Goal: Complete application form

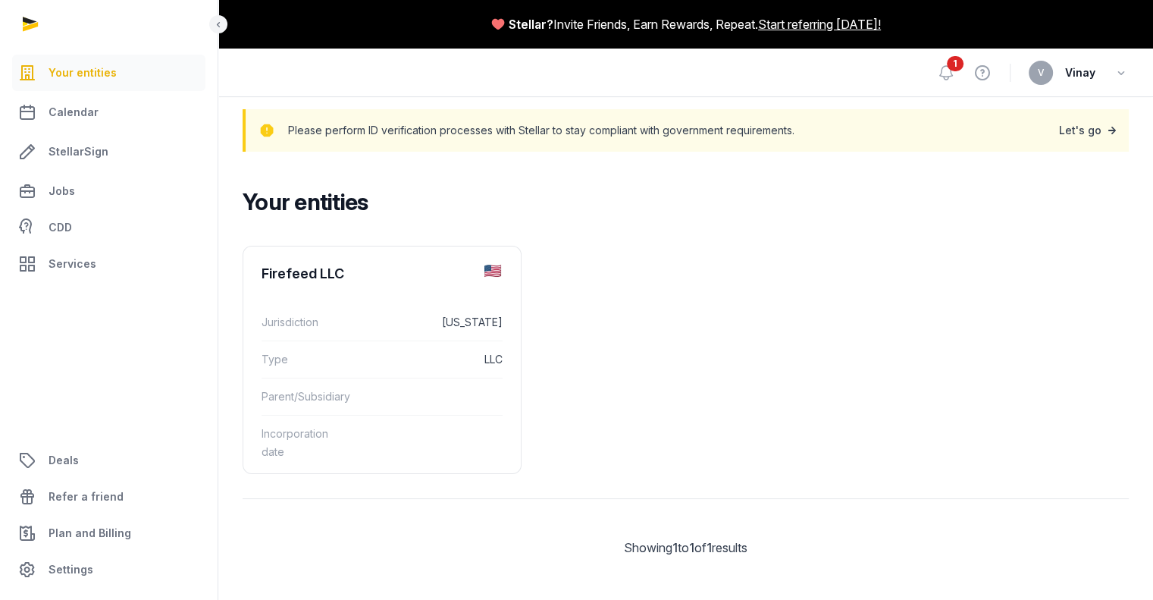
click at [1089, 138] on link "Let's go" at bounding box center [1089, 130] width 61 height 21
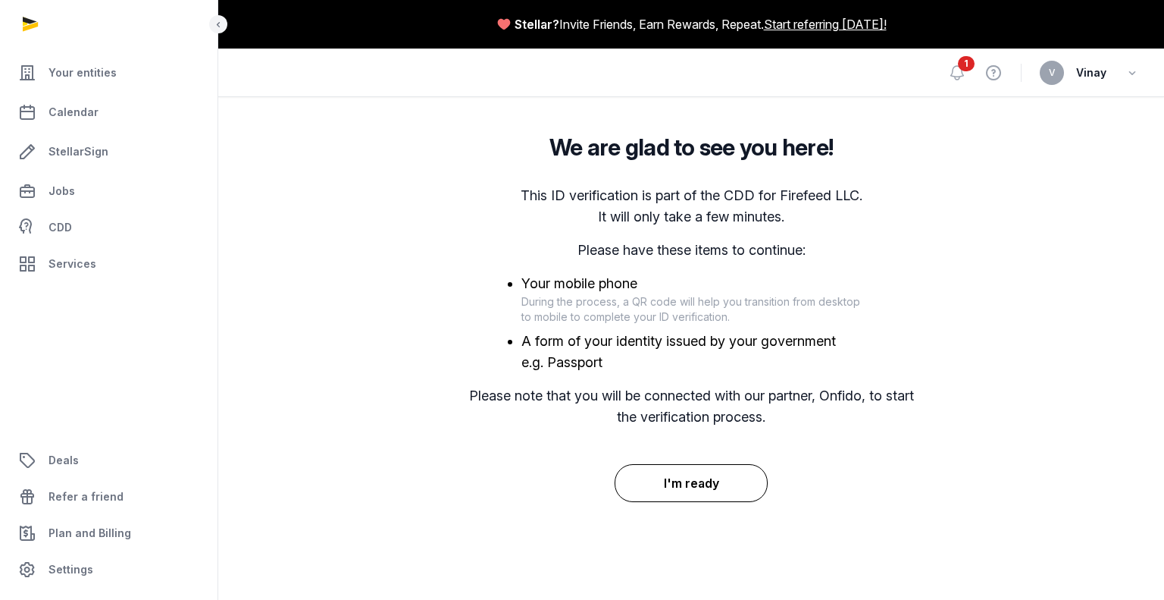
click at [692, 486] on button "I'm ready" at bounding box center [692, 483] width 154 height 38
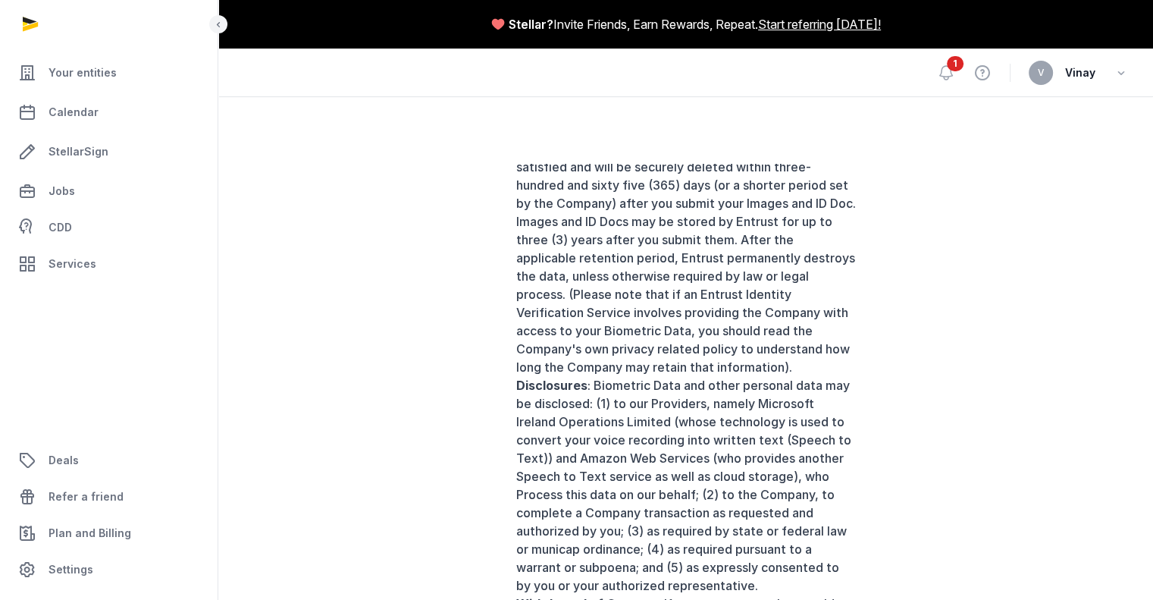
scroll to position [164, 0]
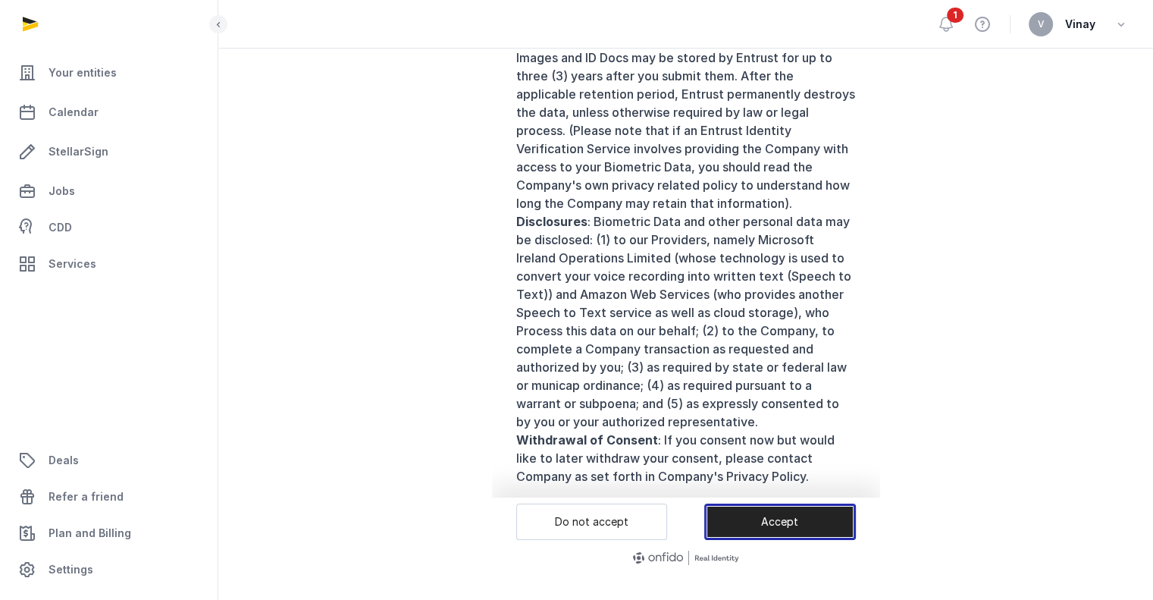
click at [775, 516] on button "Accept" at bounding box center [780, 521] width 152 height 36
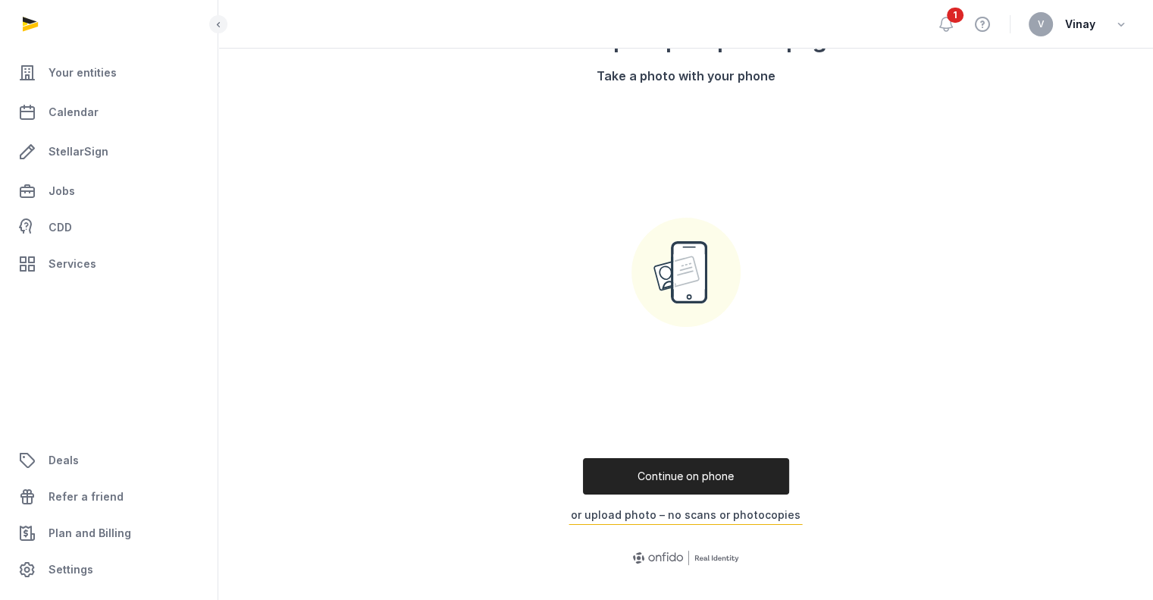
click at [641, 512] on button "or upload photo – no scans or photocopies" at bounding box center [686, 515] width 234 height 20
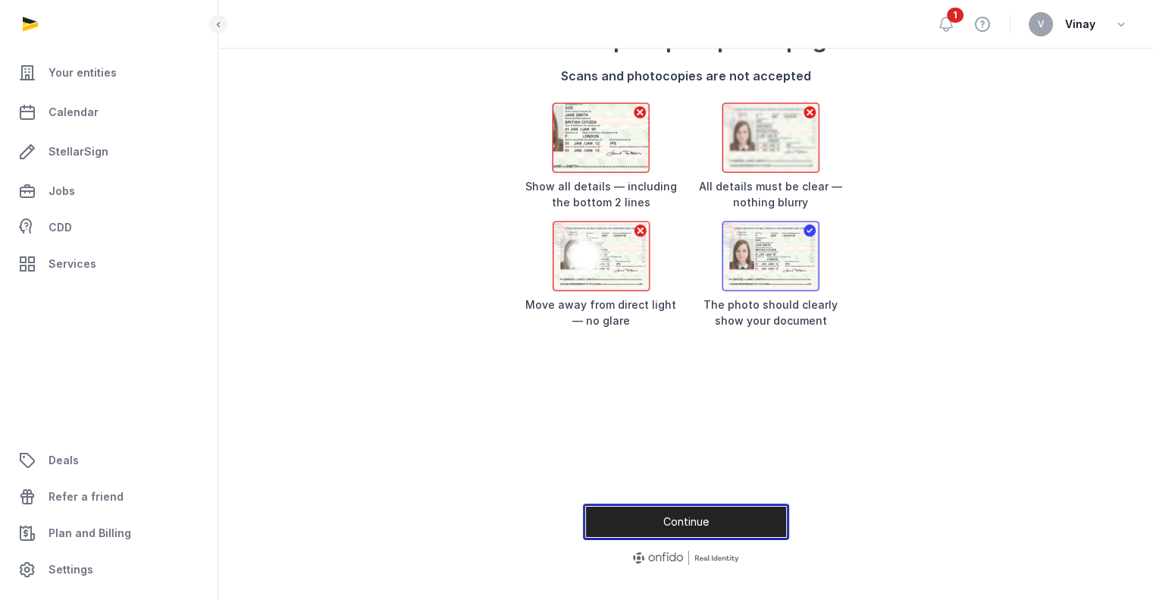
click at [682, 517] on button "Continue" at bounding box center [686, 521] width 206 height 36
click at [695, 520] on button "Continue" at bounding box center [686, 521] width 206 height 36
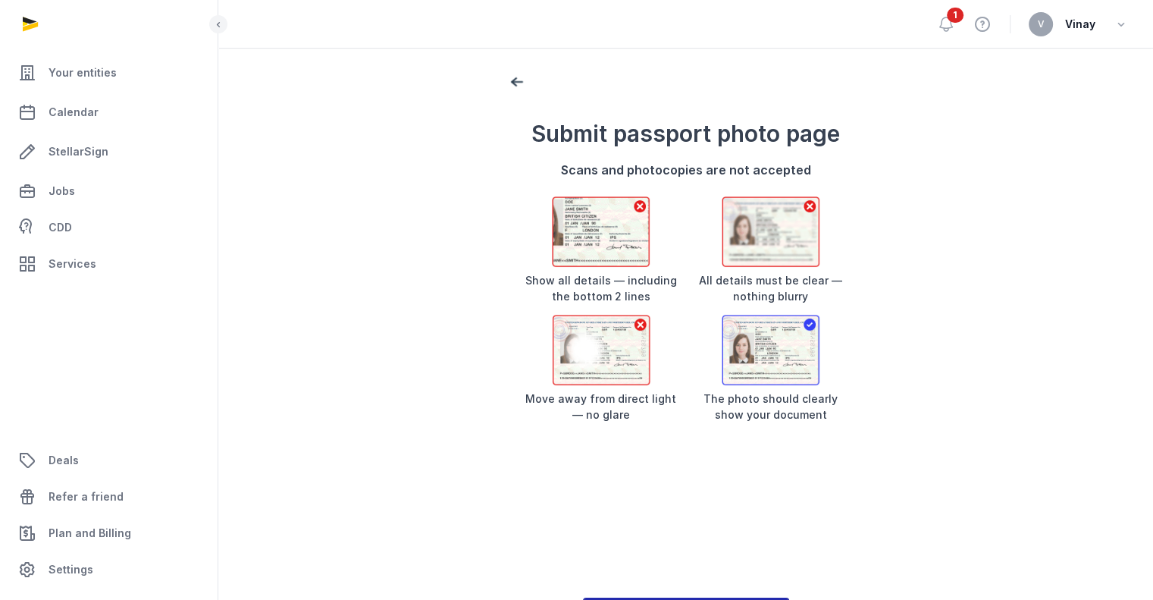
scroll to position [67, 0]
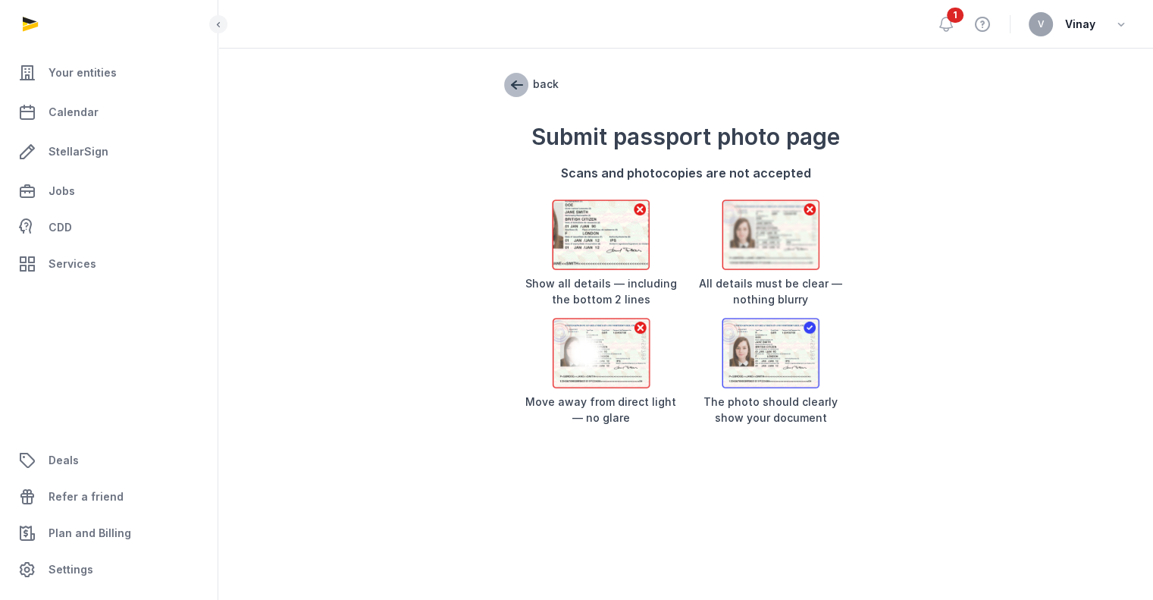
click at [517, 87] on span "back" at bounding box center [516, 85] width 24 height 24
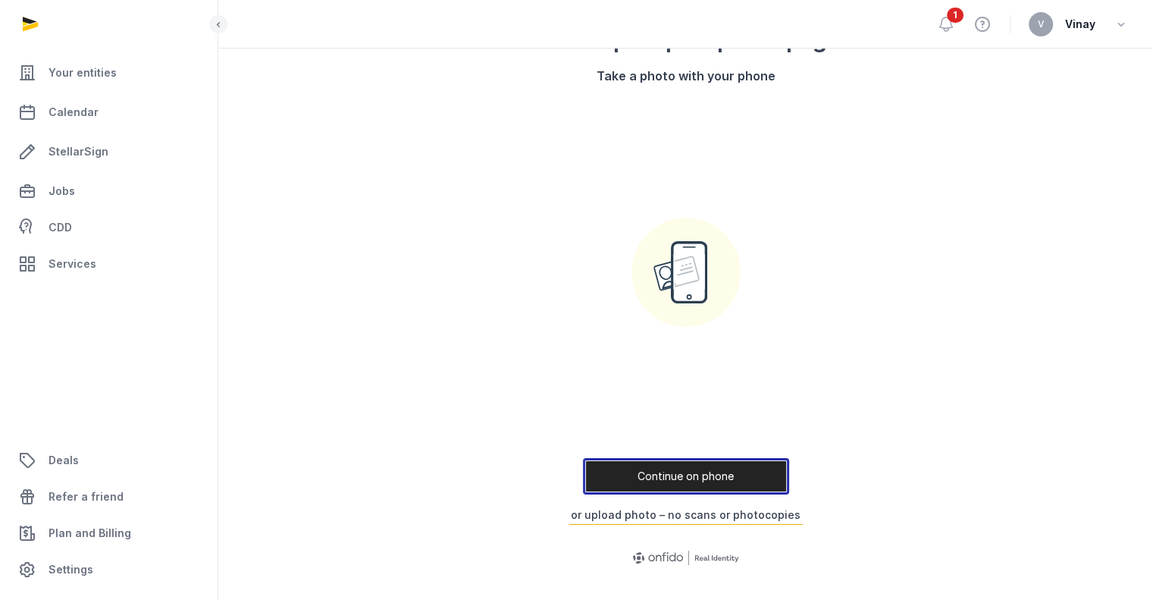
click at [728, 478] on button "Continue on phone" at bounding box center [686, 476] width 206 height 36
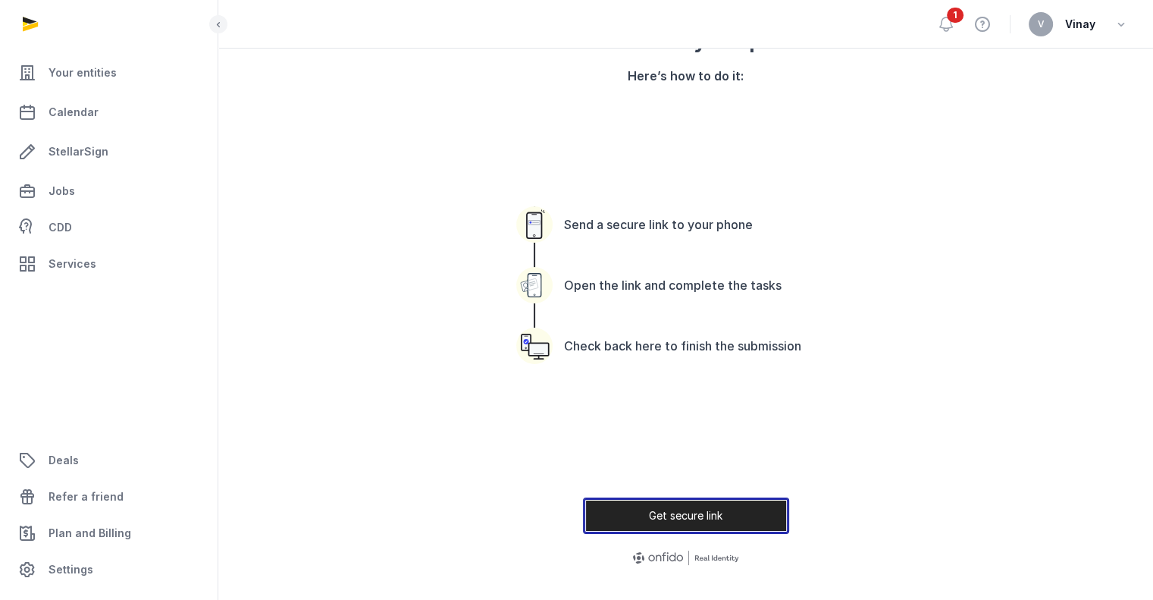
click at [707, 511] on button "Get secure link" at bounding box center [686, 515] width 206 height 36
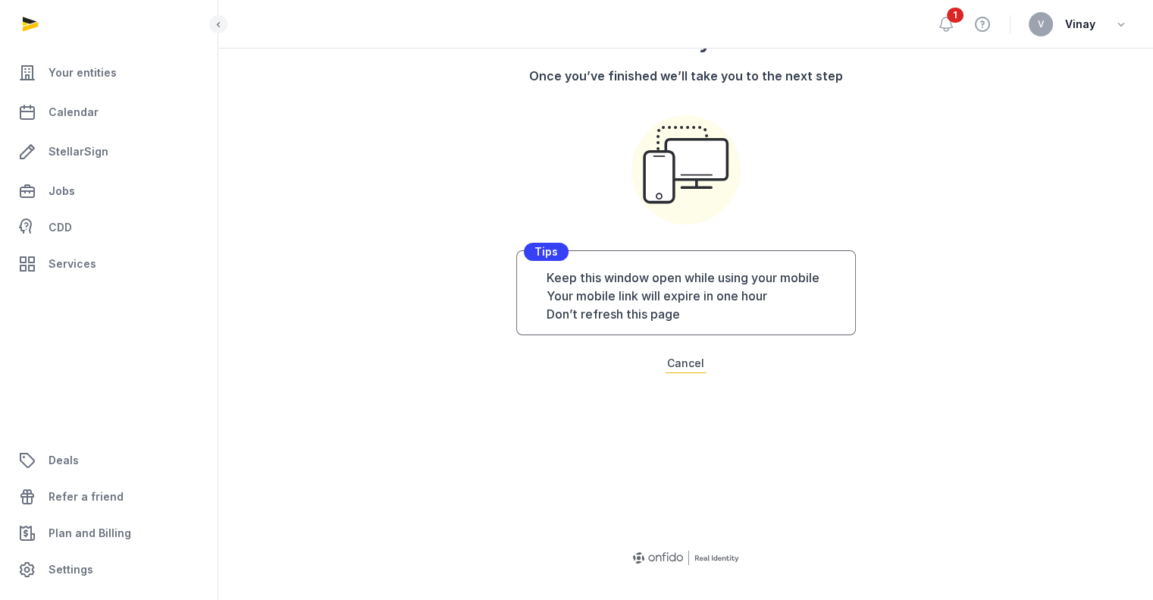
click at [683, 313] on li "Don’t refresh this page" at bounding box center [695, 314] width 297 height 18
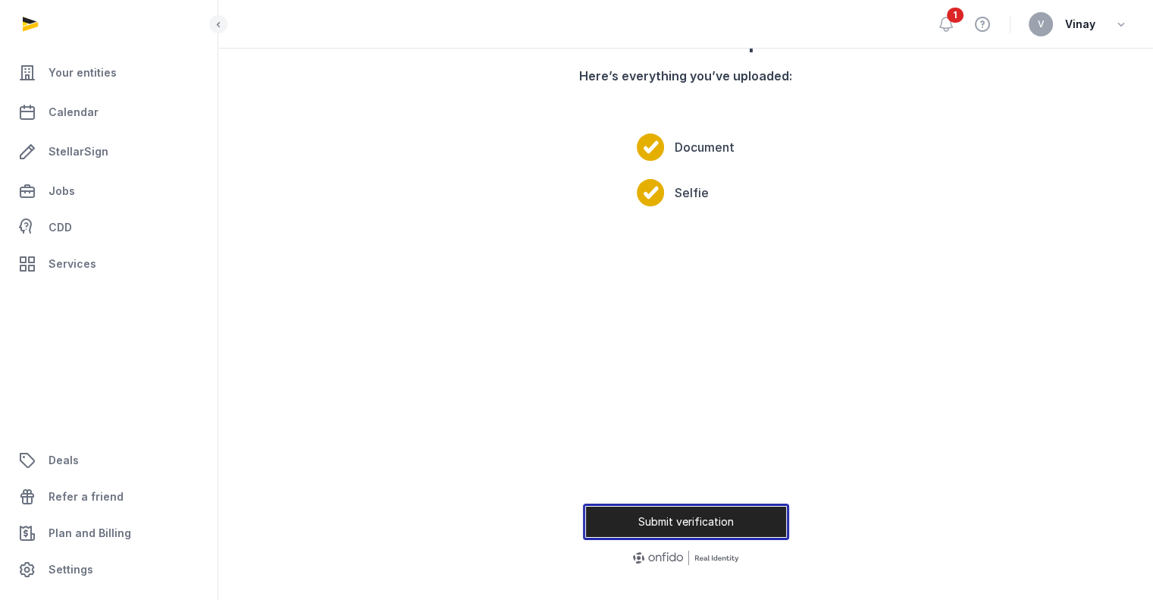
click at [676, 533] on button "Submit verification" at bounding box center [686, 521] width 206 height 36
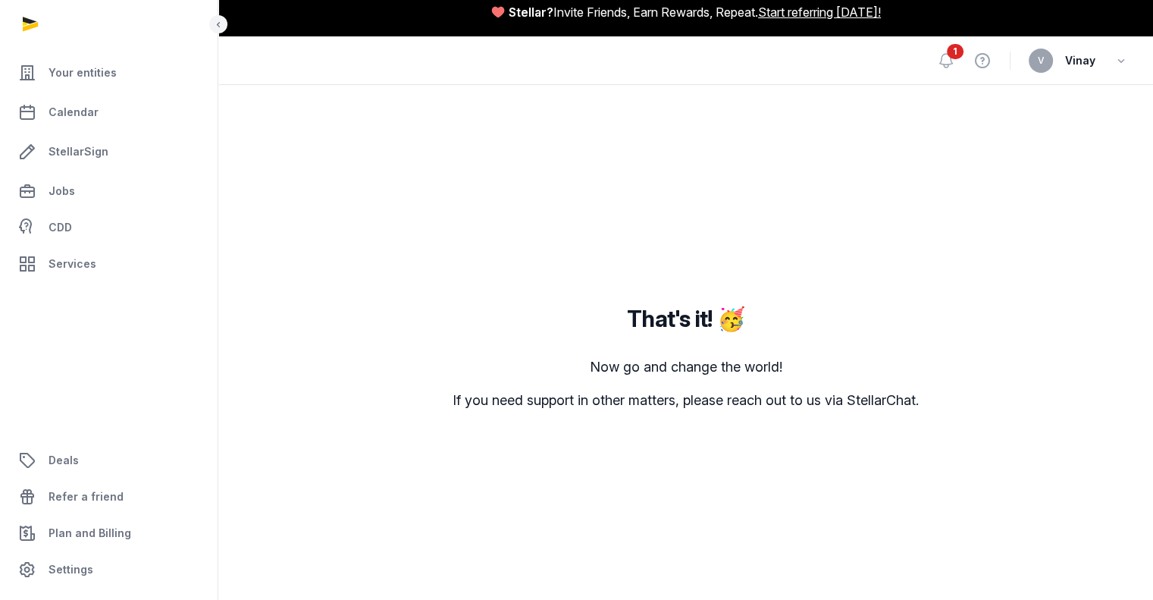
scroll to position [0, 0]
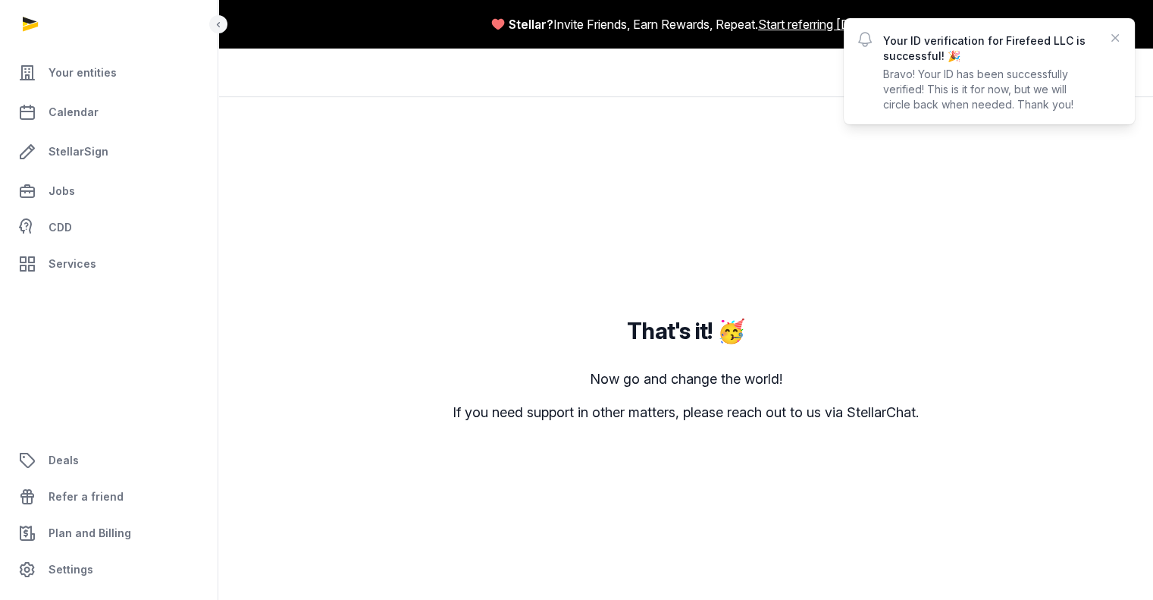
click at [950, 70] on p "Bravo! Your ID has been successfully verified! This is it for now, but we will …" at bounding box center [989, 89] width 212 height 45
click at [1119, 32] on icon "button" at bounding box center [1115, 37] width 15 height 15
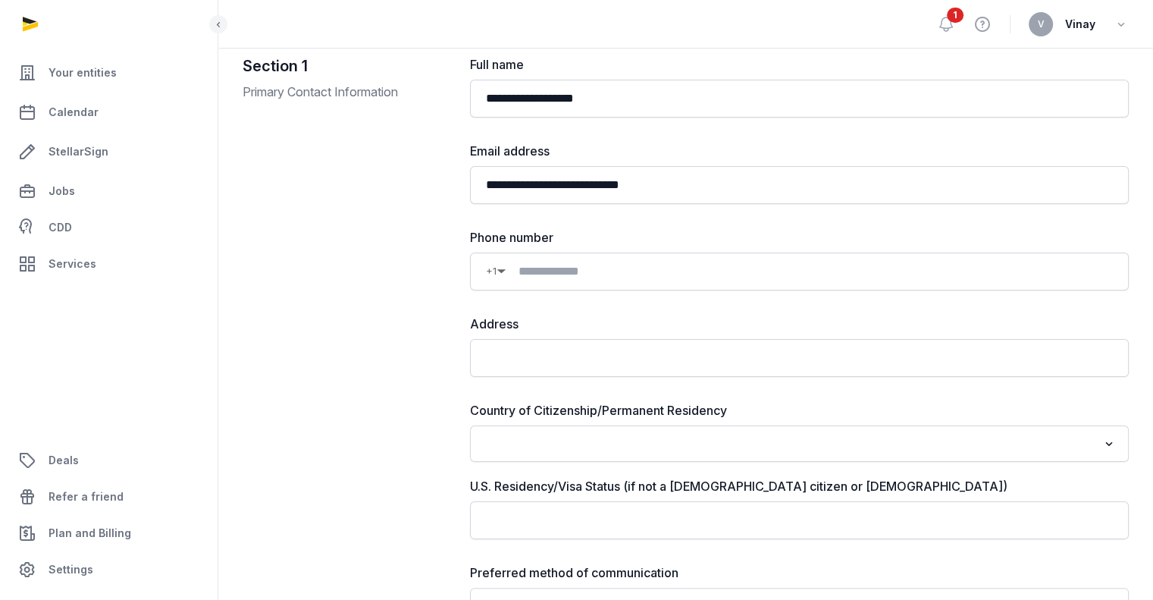
scroll to position [202, 0]
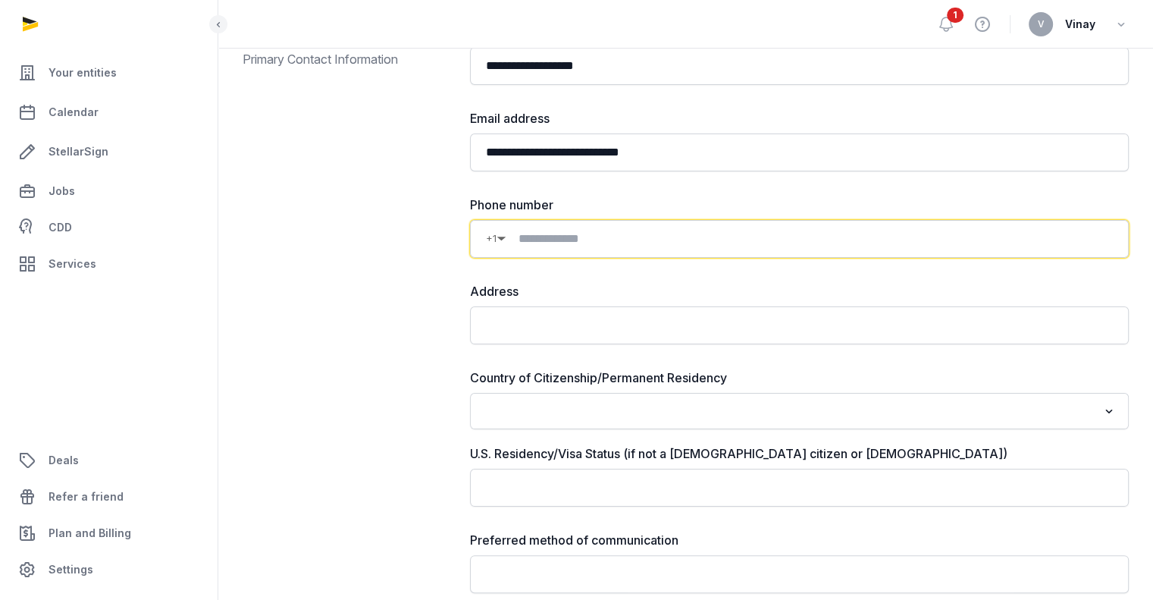
click at [606, 233] on input at bounding box center [809, 239] width 606 height 18
type input "**********"
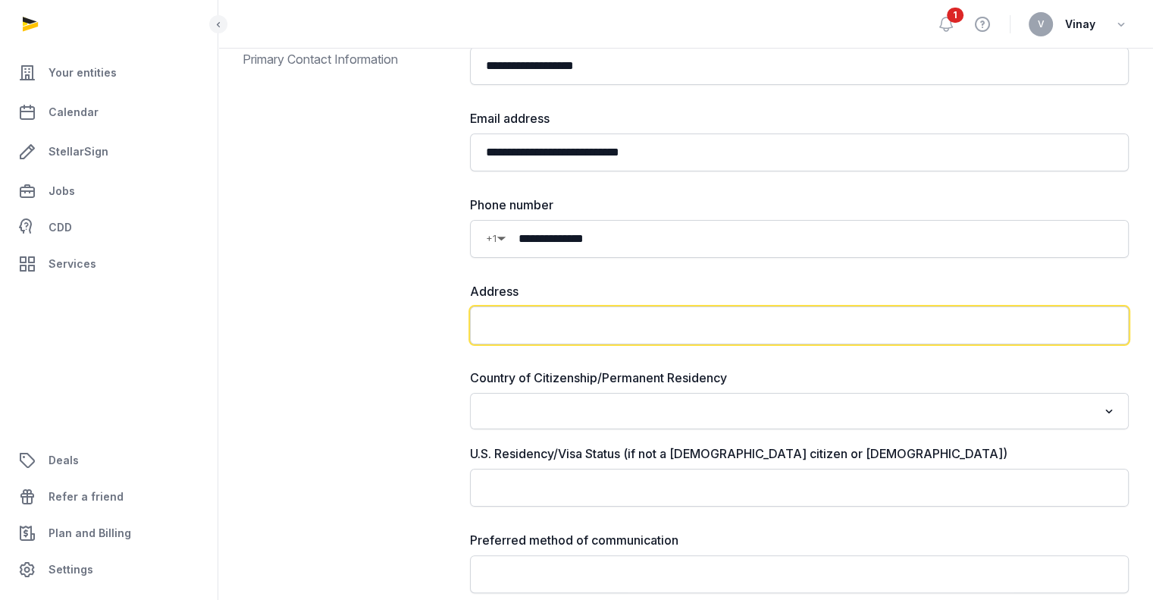
type input "**********"
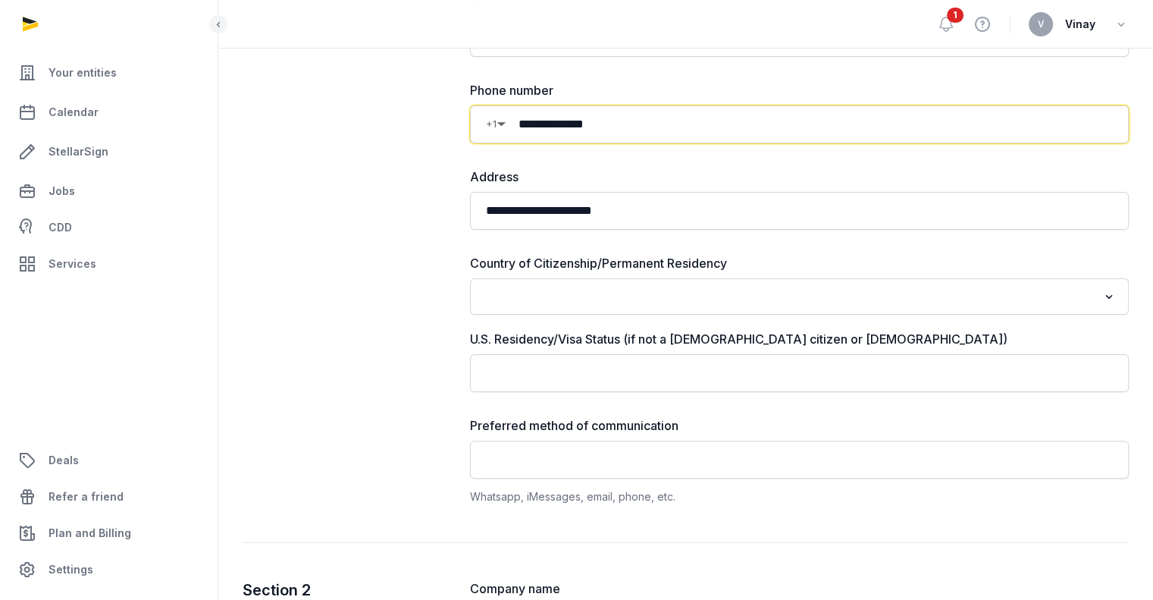
scroll to position [324, 0]
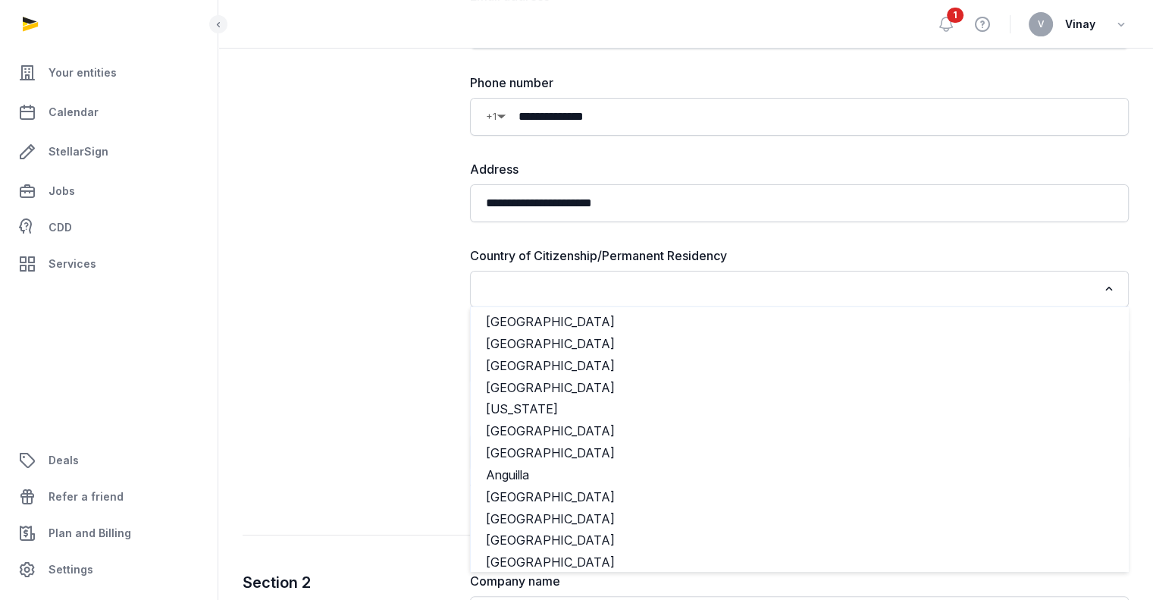
click at [618, 291] on input "Search for option" at bounding box center [788, 288] width 619 height 21
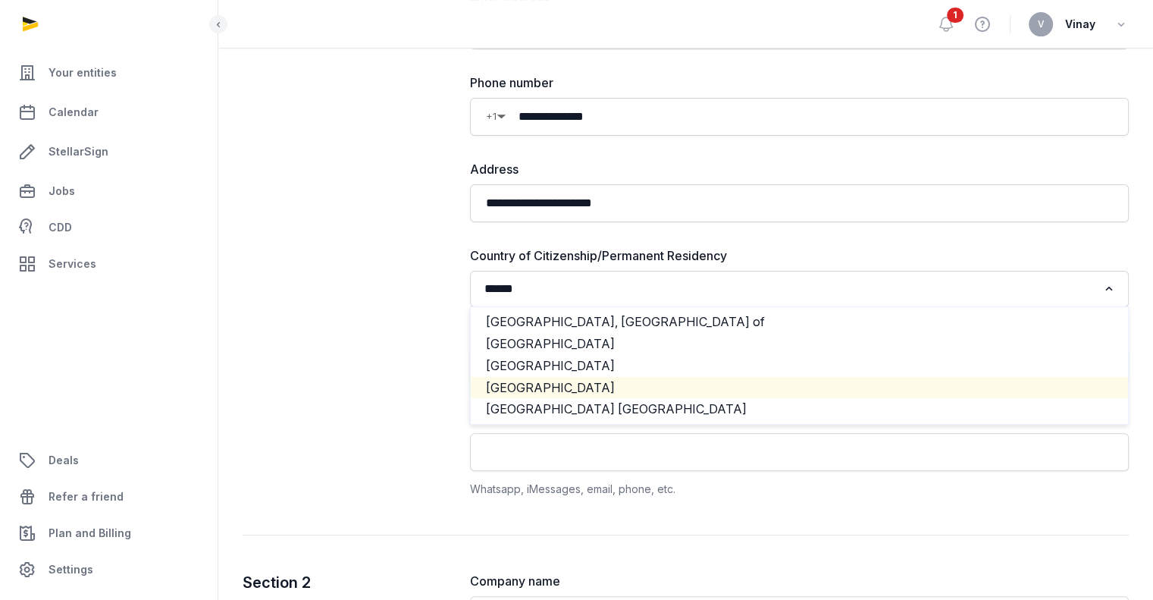
click at [579, 390] on li "United States" at bounding box center [799, 388] width 657 height 22
type input "******"
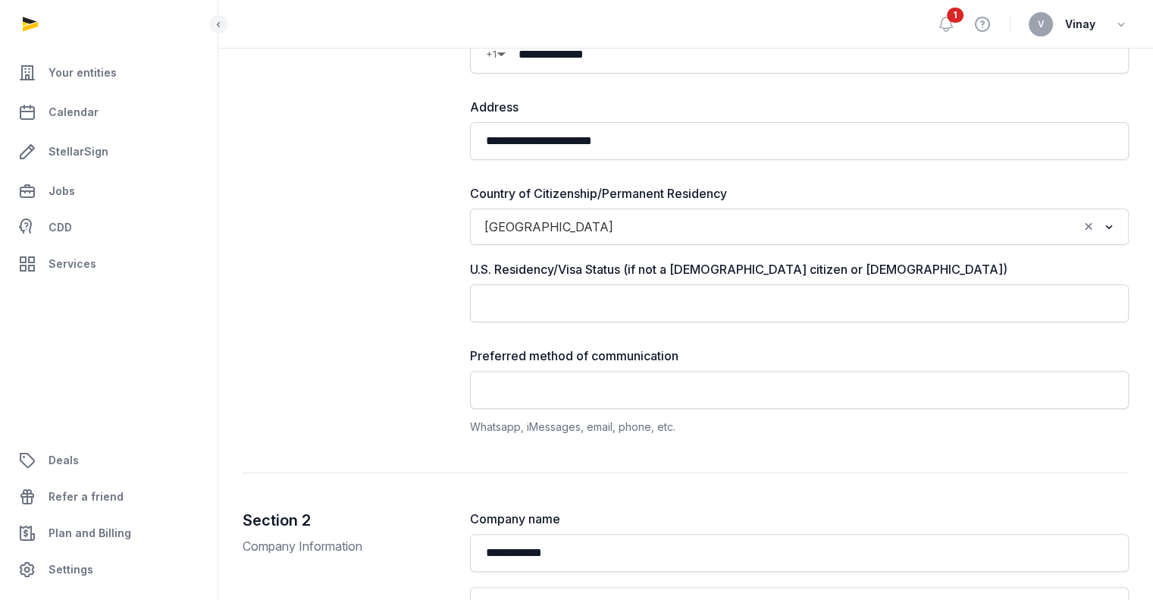
scroll to position [391, 0]
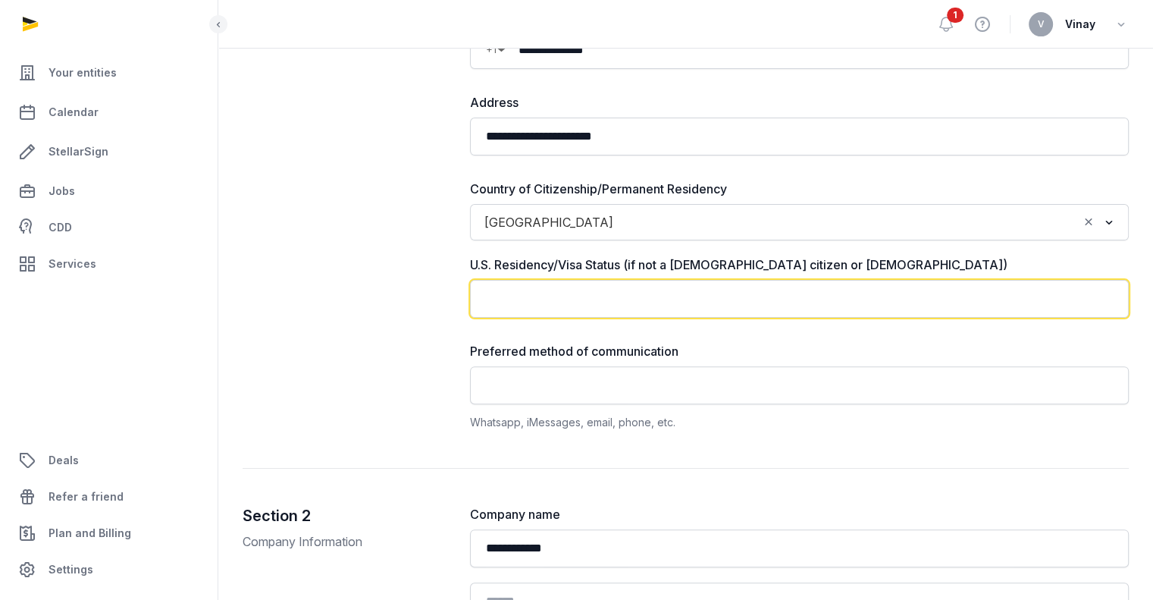
click at [513, 296] on input "text" at bounding box center [799, 299] width 659 height 38
type input "*"
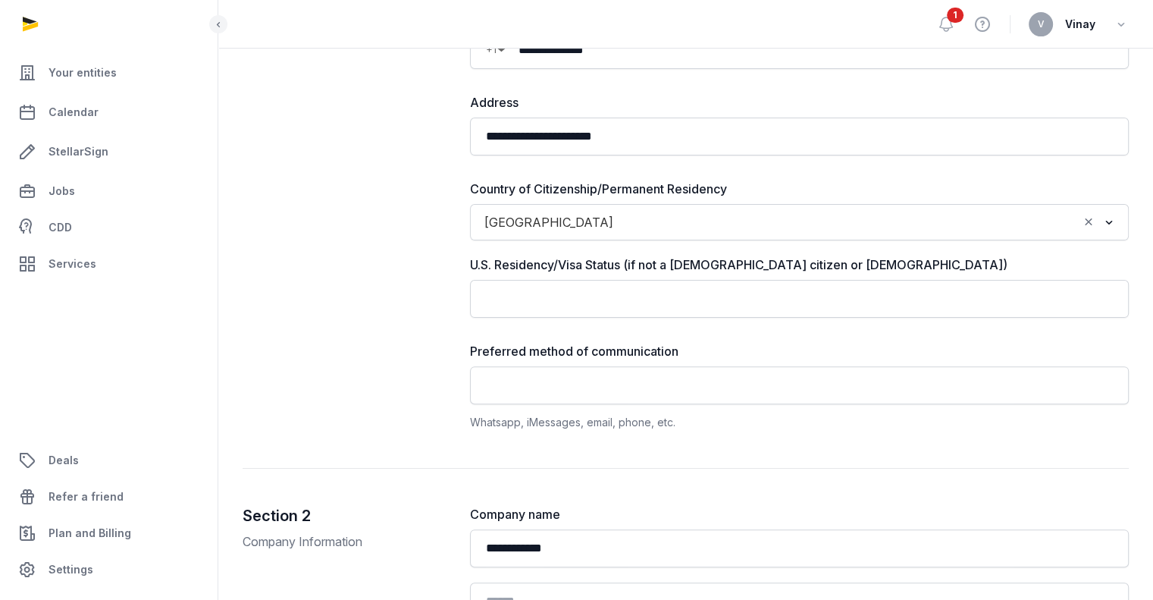
click at [401, 312] on div "Section 1 Primary Contact Information" at bounding box center [344, 132] width 203 height 597
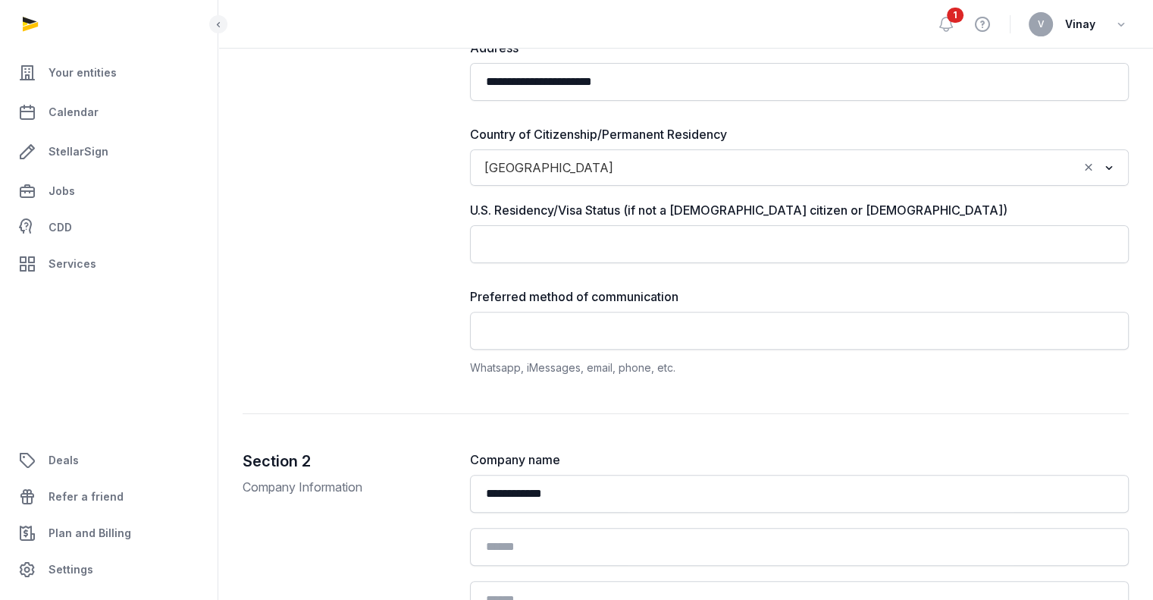
scroll to position [446, 0]
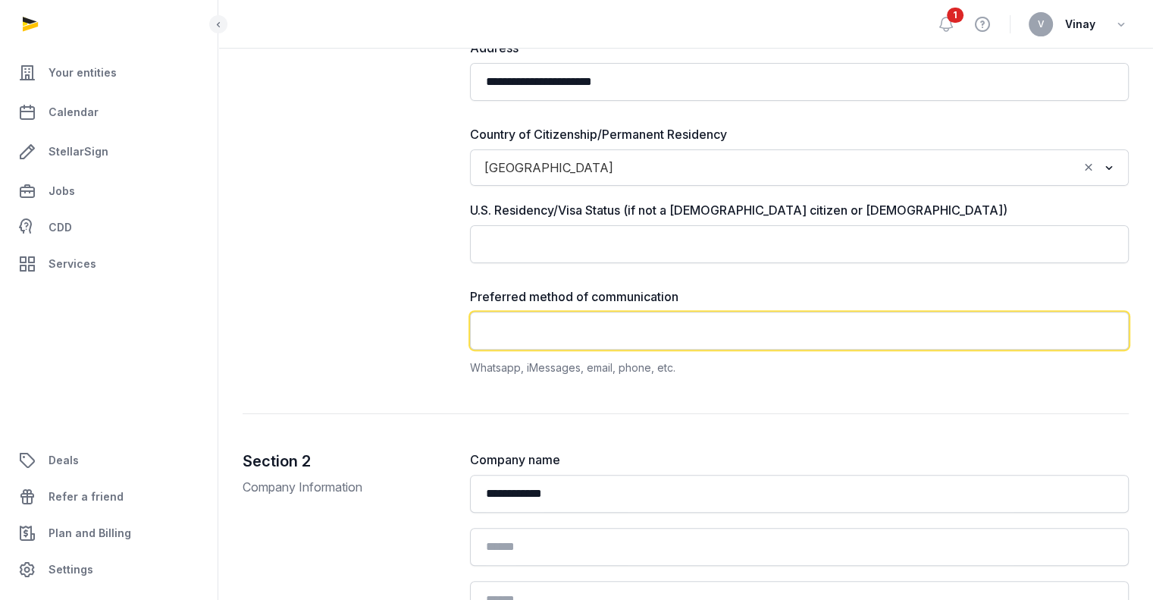
click at [547, 319] on input "text" at bounding box center [799, 331] width 659 height 38
click at [563, 330] on input "**********" at bounding box center [799, 331] width 659 height 38
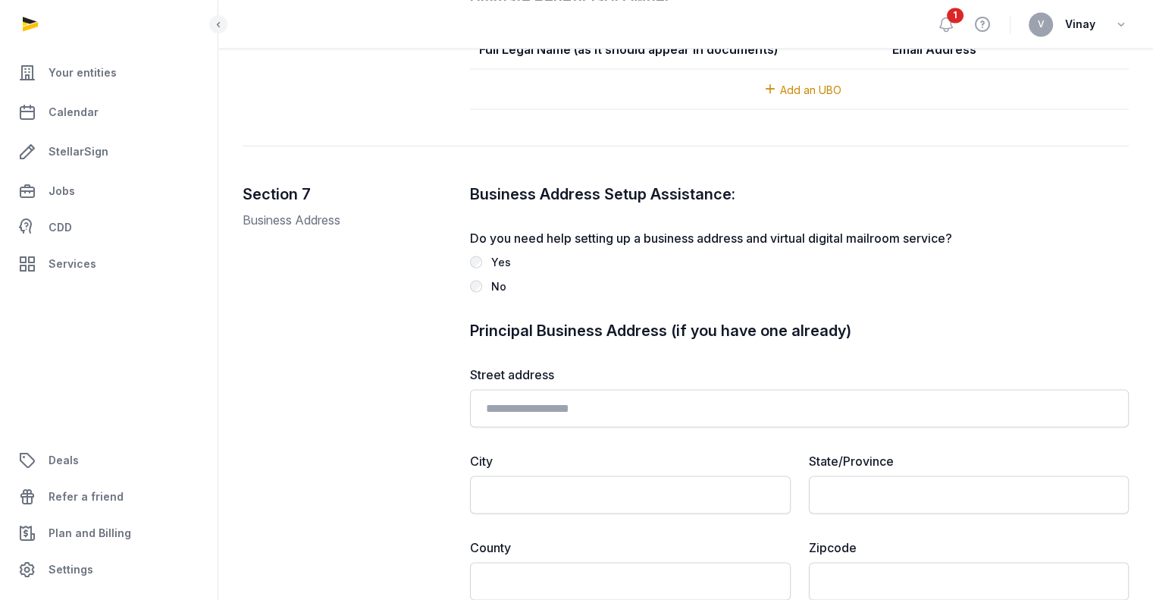
scroll to position [2980, 0]
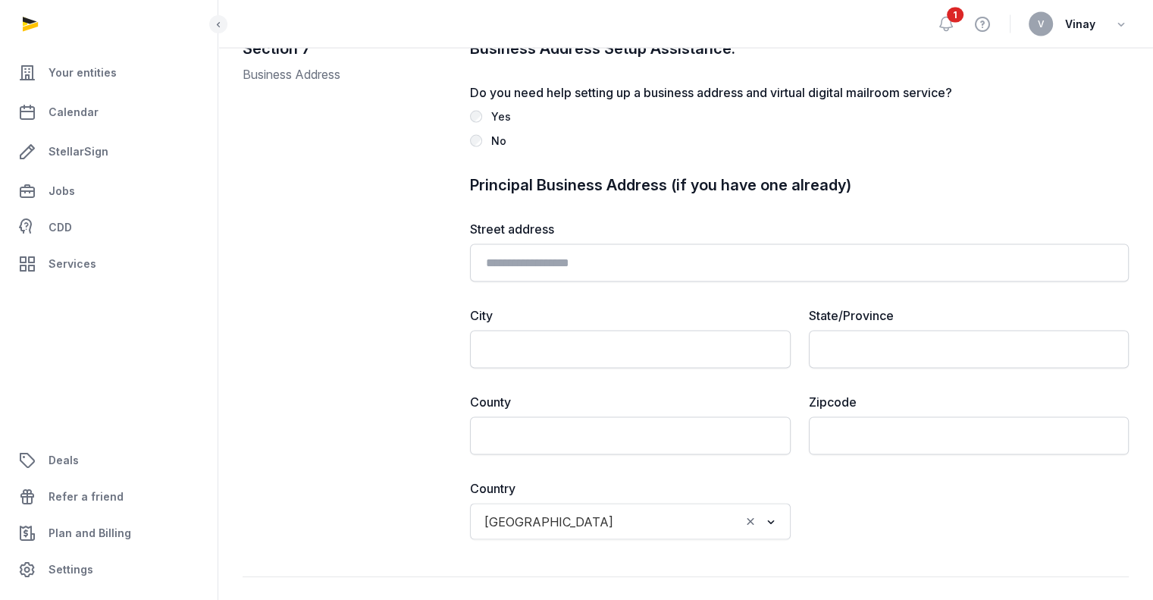
type input "**********"
